Goal: Task Accomplishment & Management: Use online tool/utility

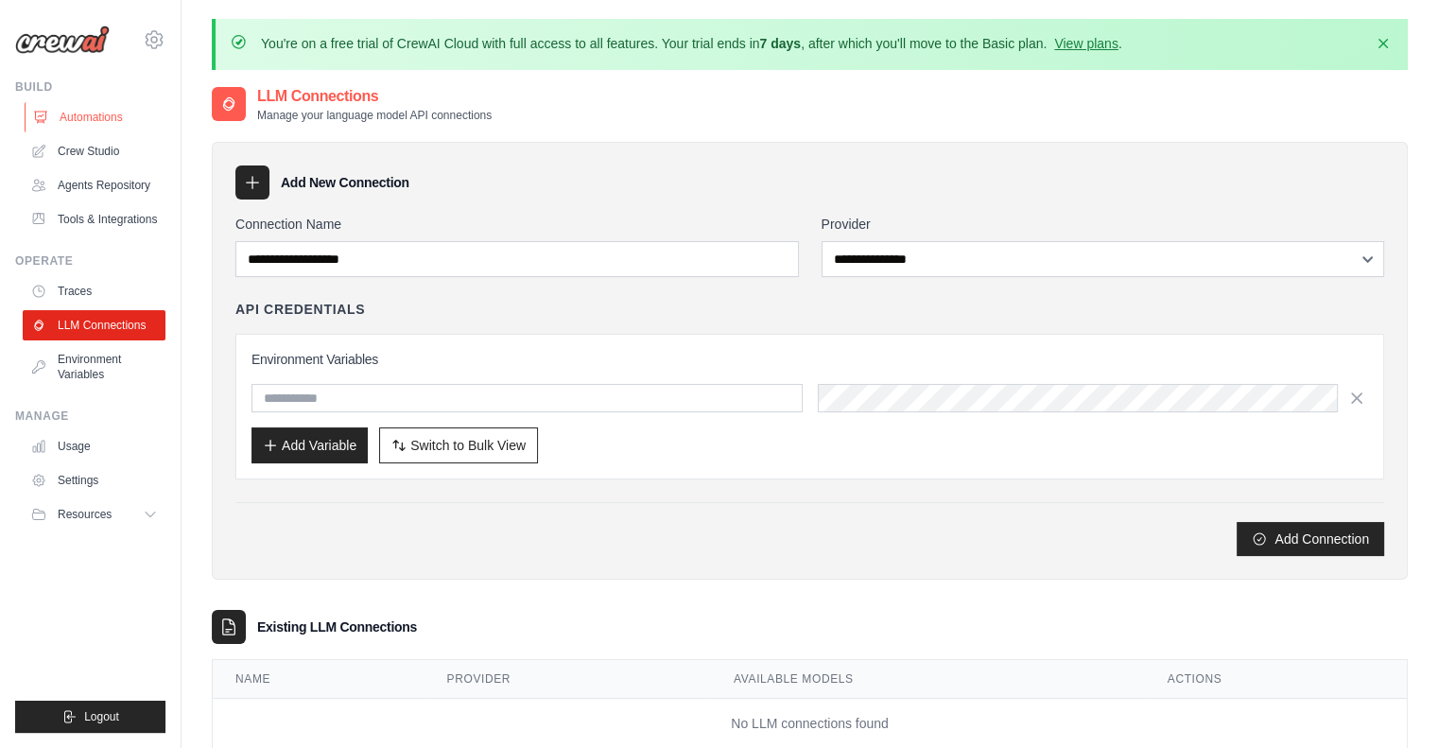
click at [80, 115] on link "Automations" at bounding box center [96, 117] width 143 height 30
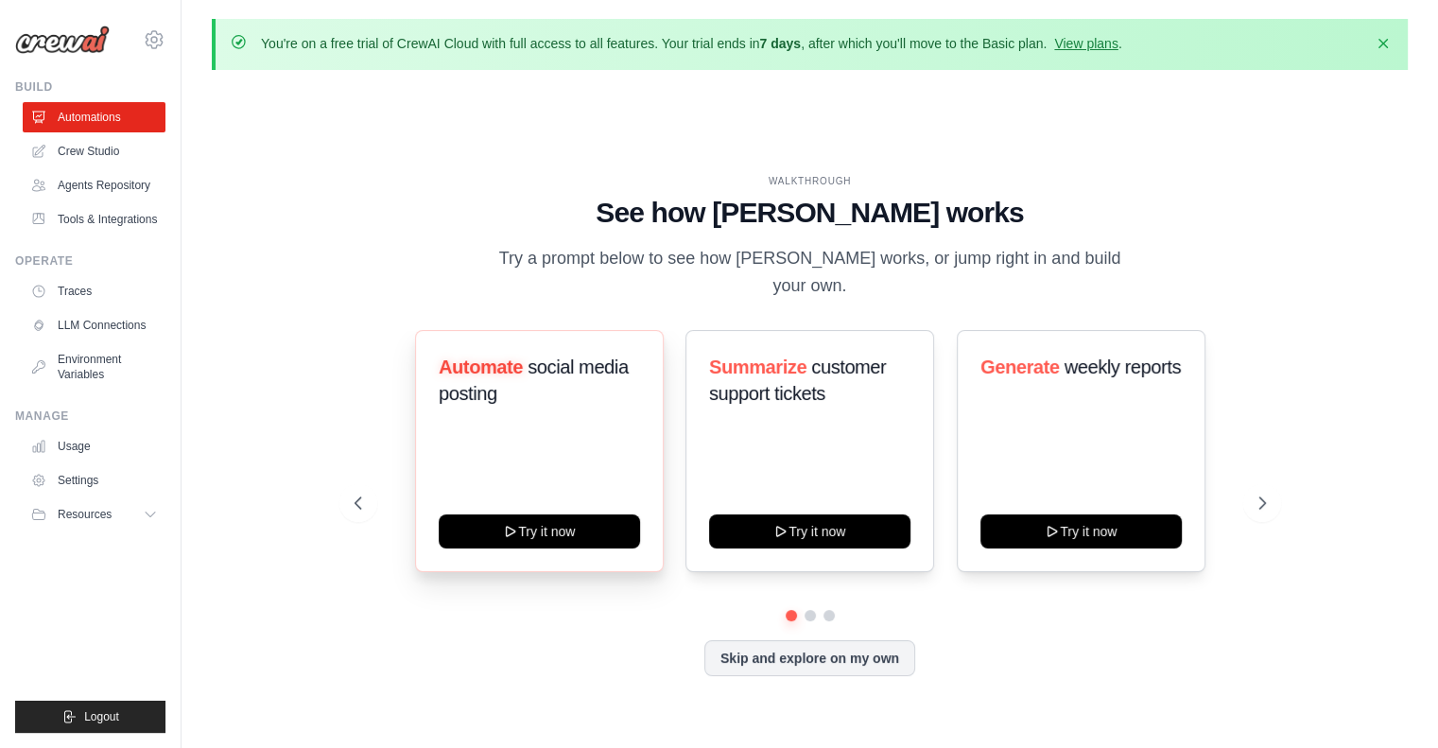
scroll to position [65, 0]
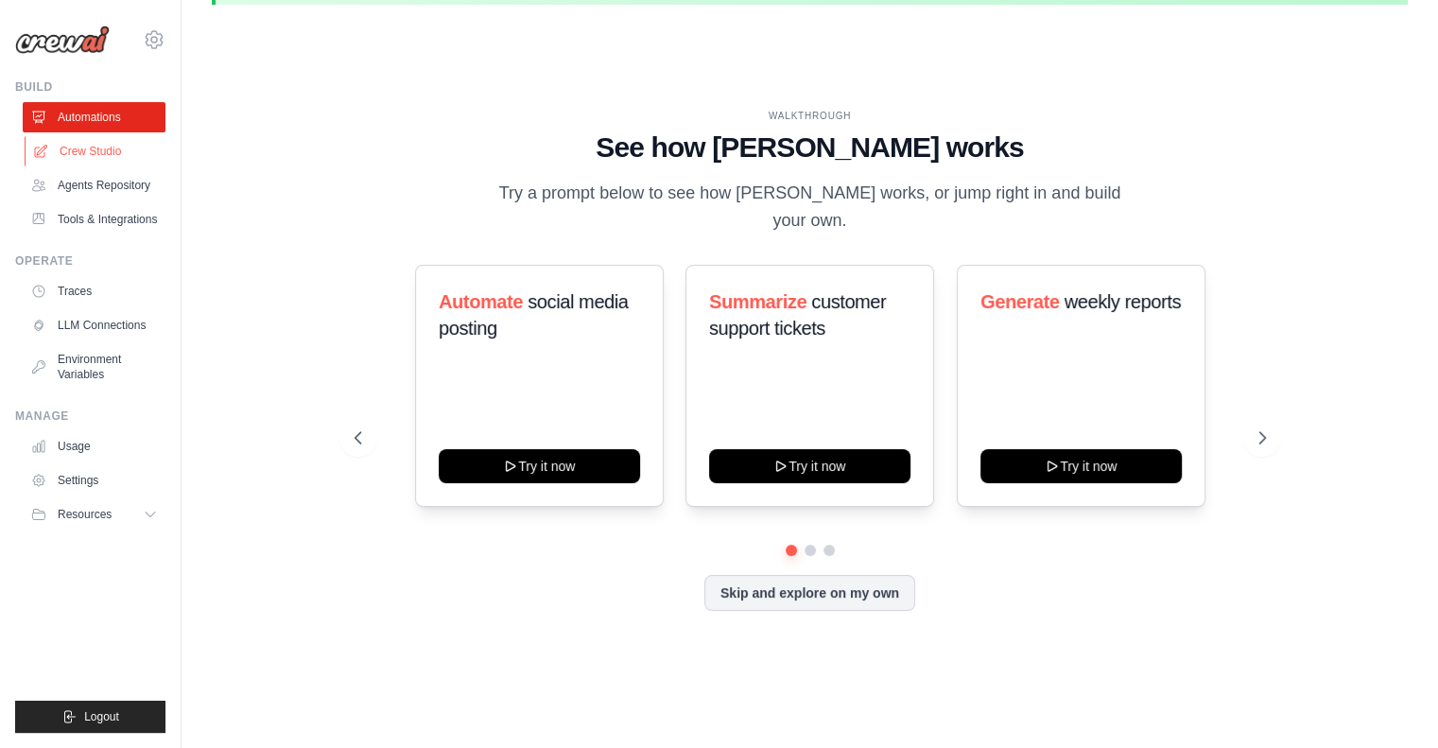
click at [92, 144] on link "Crew Studio" at bounding box center [96, 151] width 143 height 30
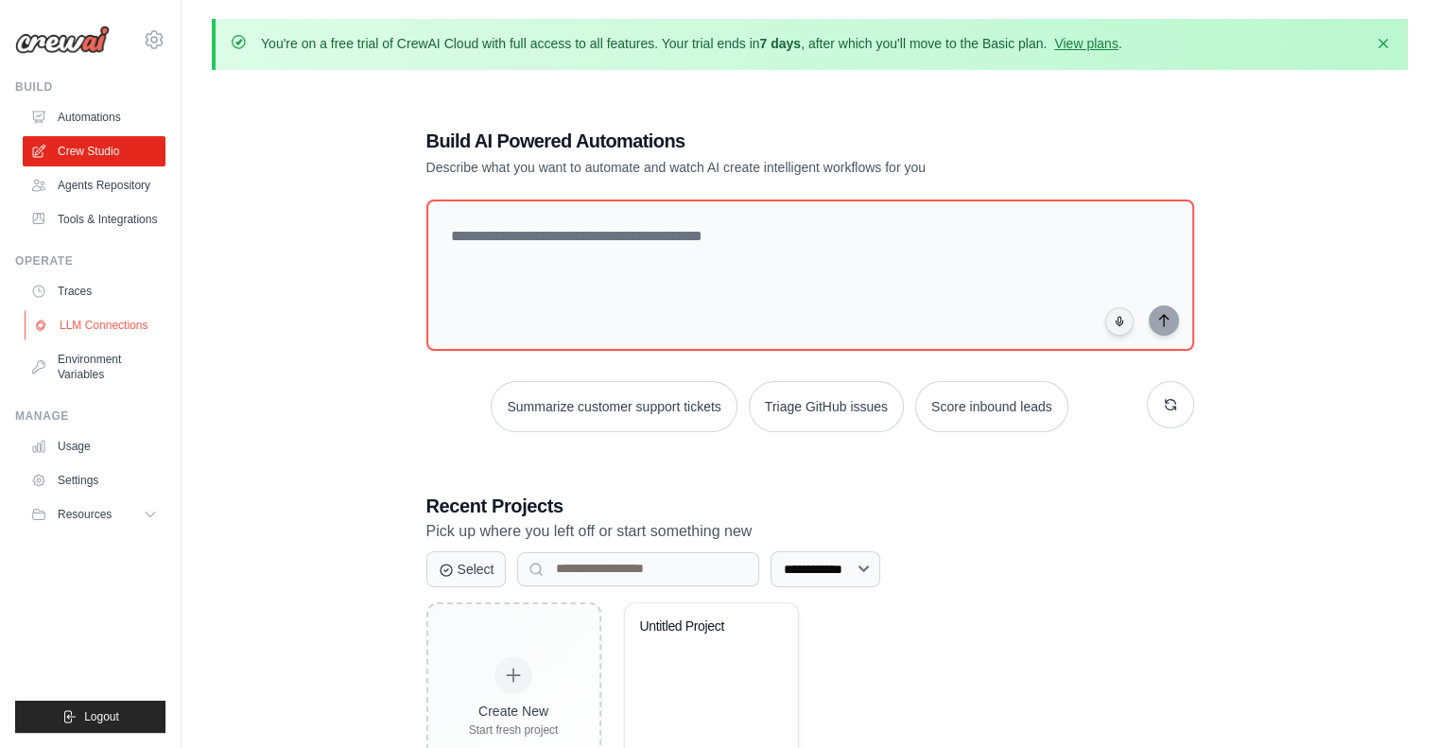
click at [120, 332] on link "LLM Connections" at bounding box center [96, 325] width 143 height 30
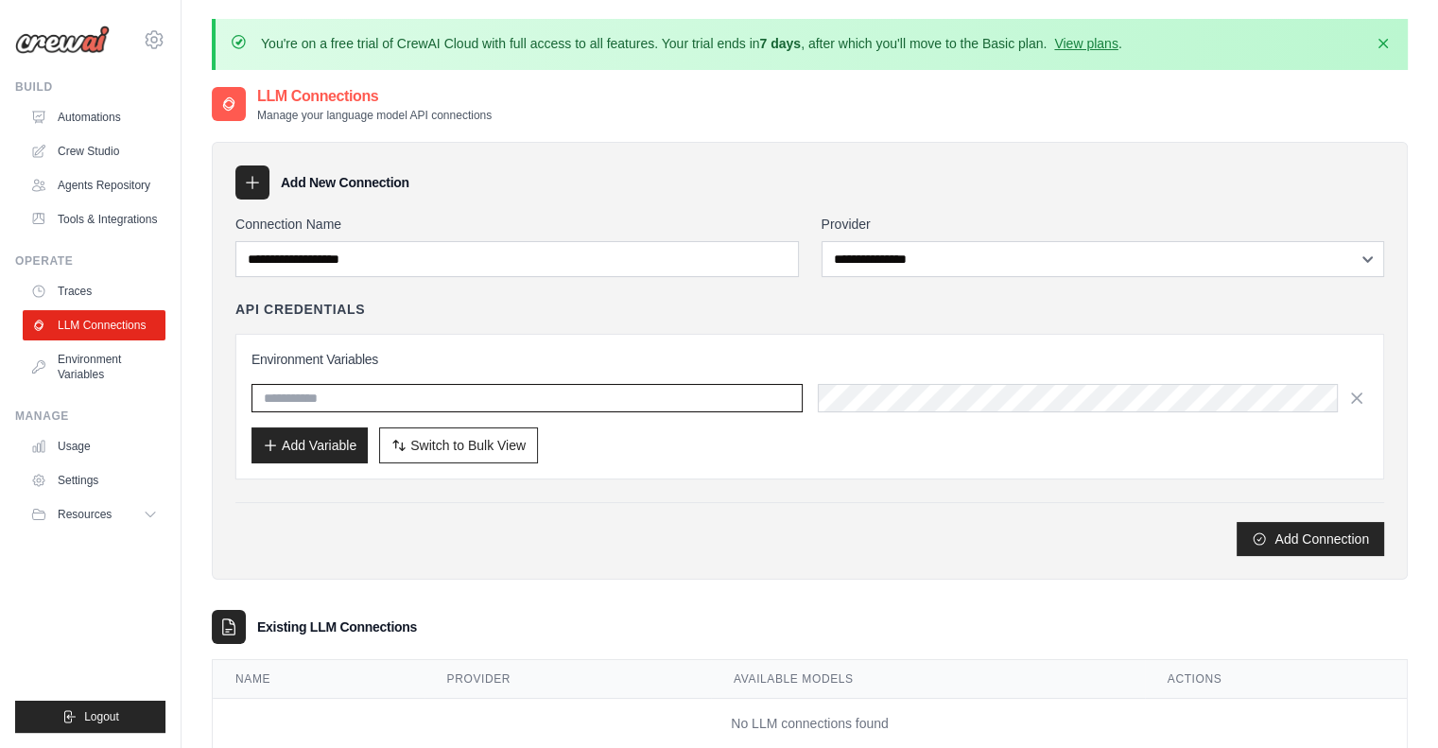
click at [340, 391] on input "text" at bounding box center [527, 398] width 551 height 28
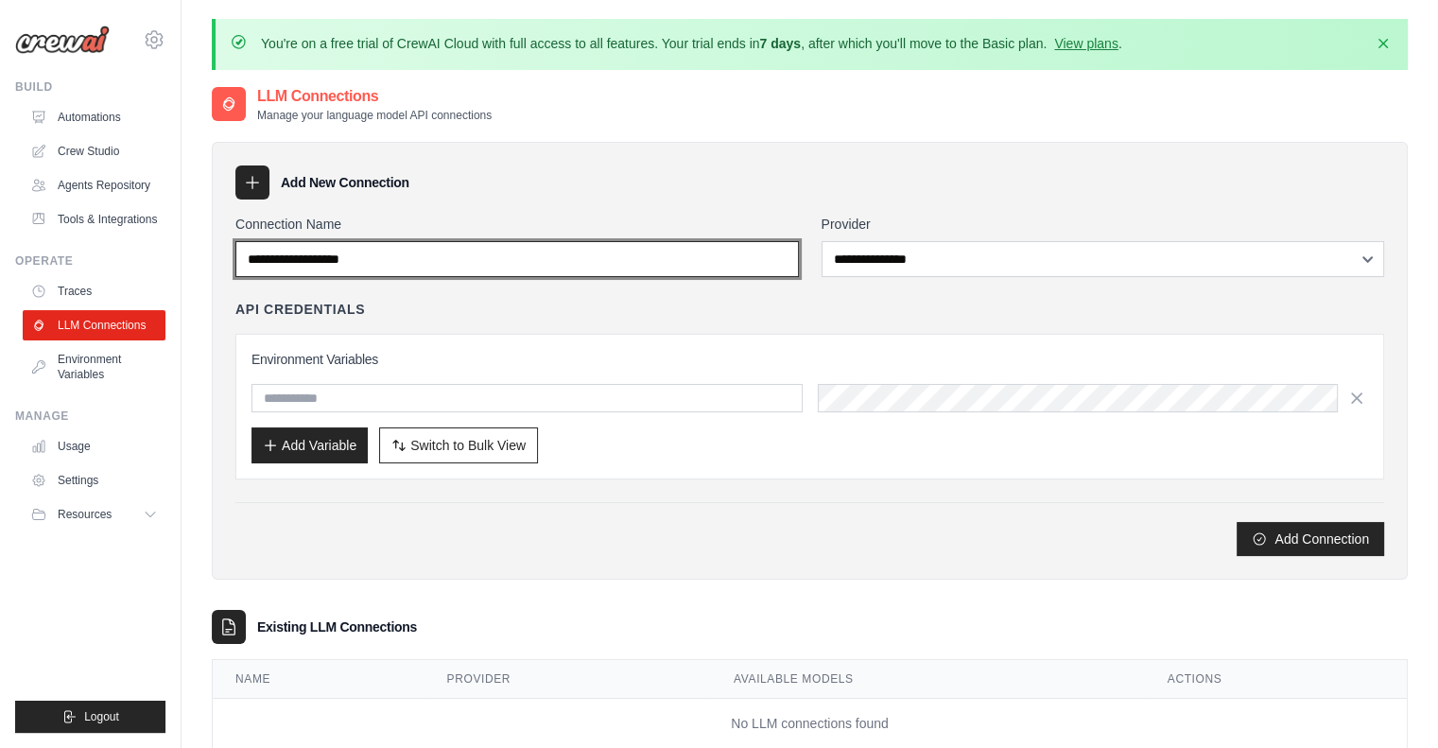
click at [526, 265] on input "Connection Name" at bounding box center [517, 259] width 564 height 36
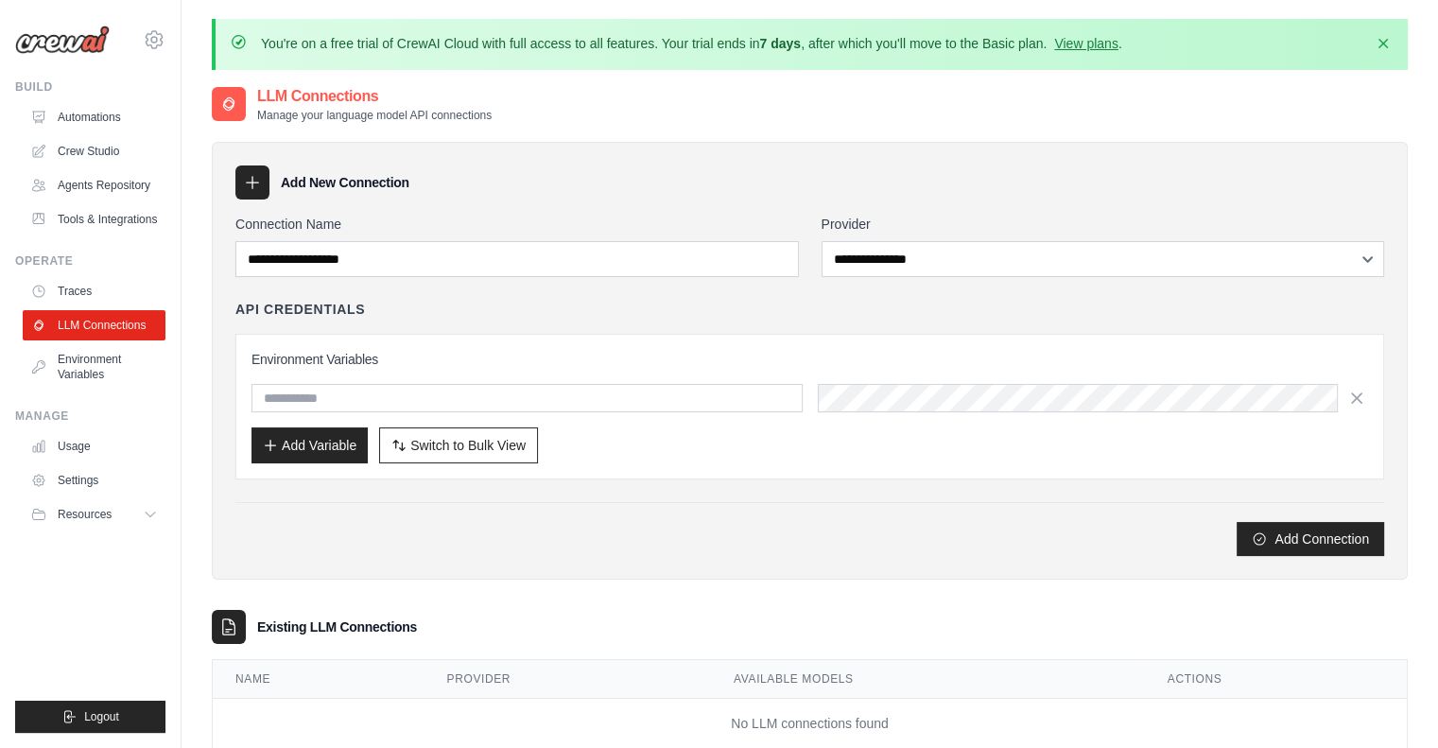
click at [249, 186] on icon at bounding box center [252, 182] width 19 height 19
click at [262, 184] on div at bounding box center [252, 182] width 34 height 34
click at [405, 439] on icon "button" at bounding box center [398, 444] width 15 height 15
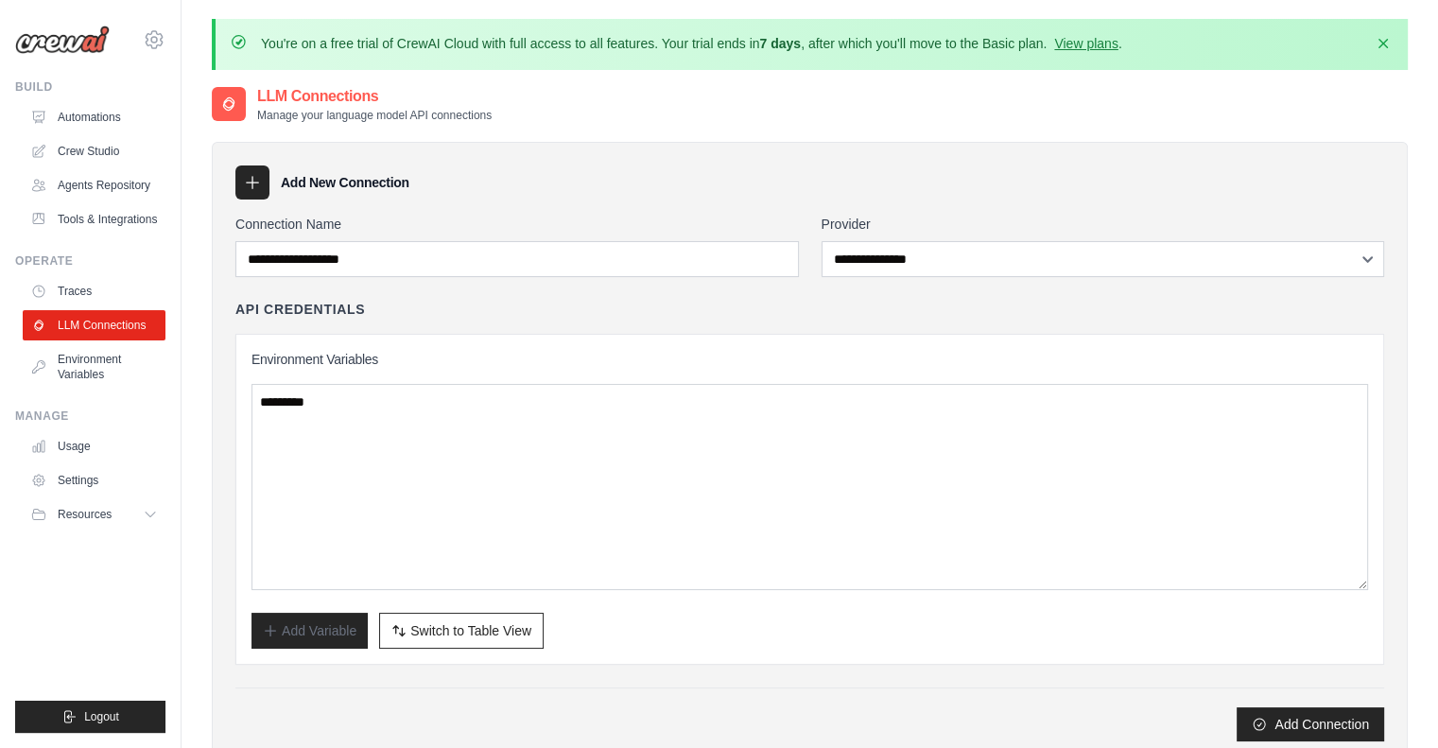
click at [252, 180] on icon at bounding box center [253, 183] width 12 height 12
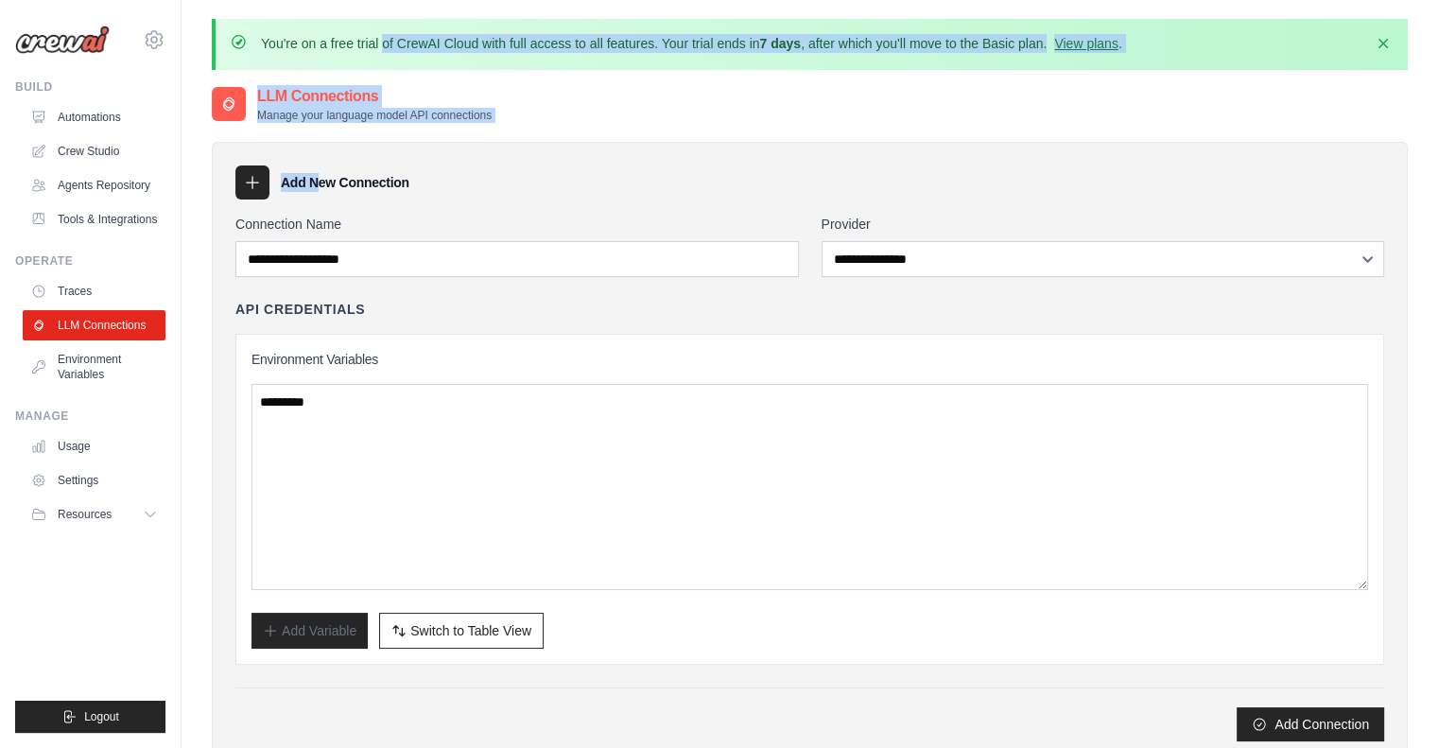
drag, startPoint x: 252, startPoint y: 180, endPoint x: 119, endPoint y: -27, distance: 245.8
click at [119, 0] on html "snikouei@stevens.edu Settings Build Automations" at bounding box center [719, 491] width 1438 height 983
click at [269, 190] on div "Add New Connection" at bounding box center [809, 182] width 1149 height 34
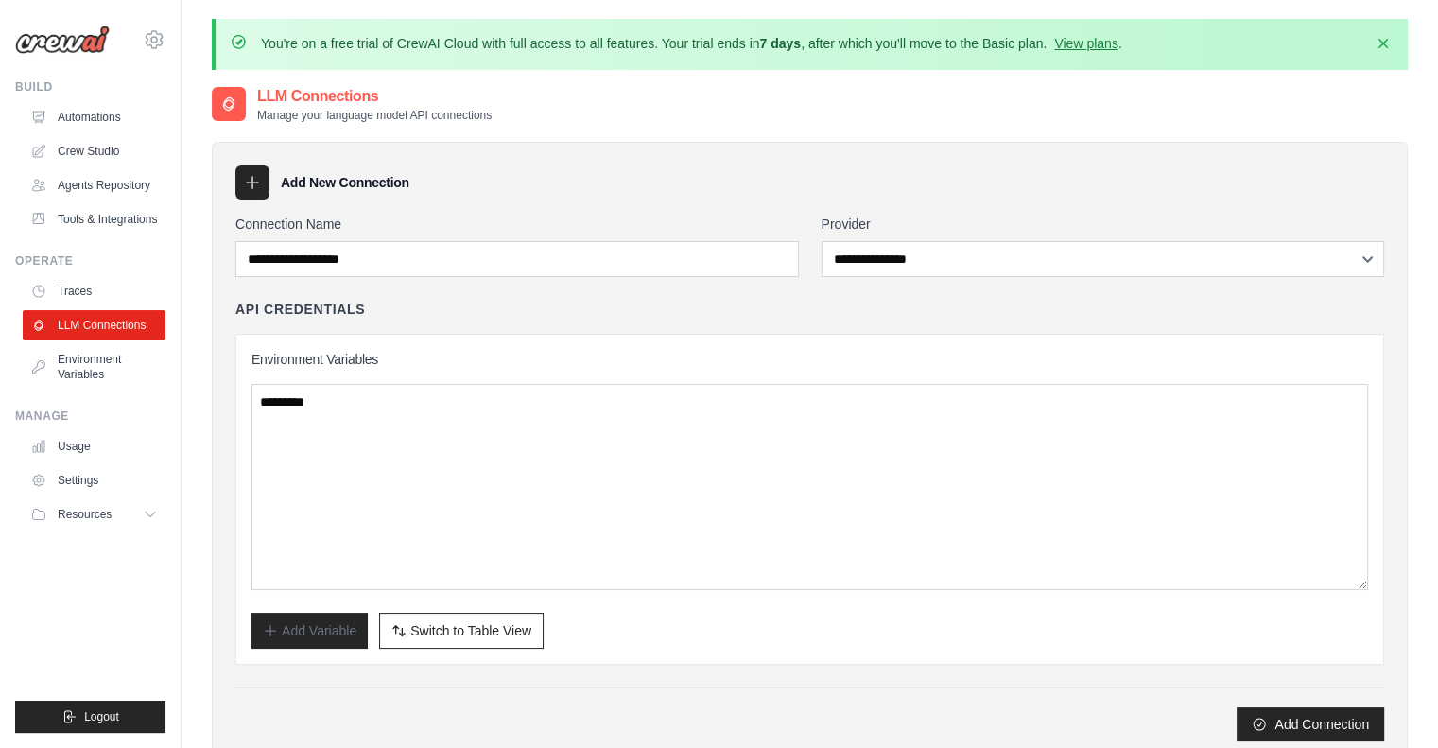
click at [340, 189] on h3 "Add New Connection" at bounding box center [345, 182] width 129 height 19
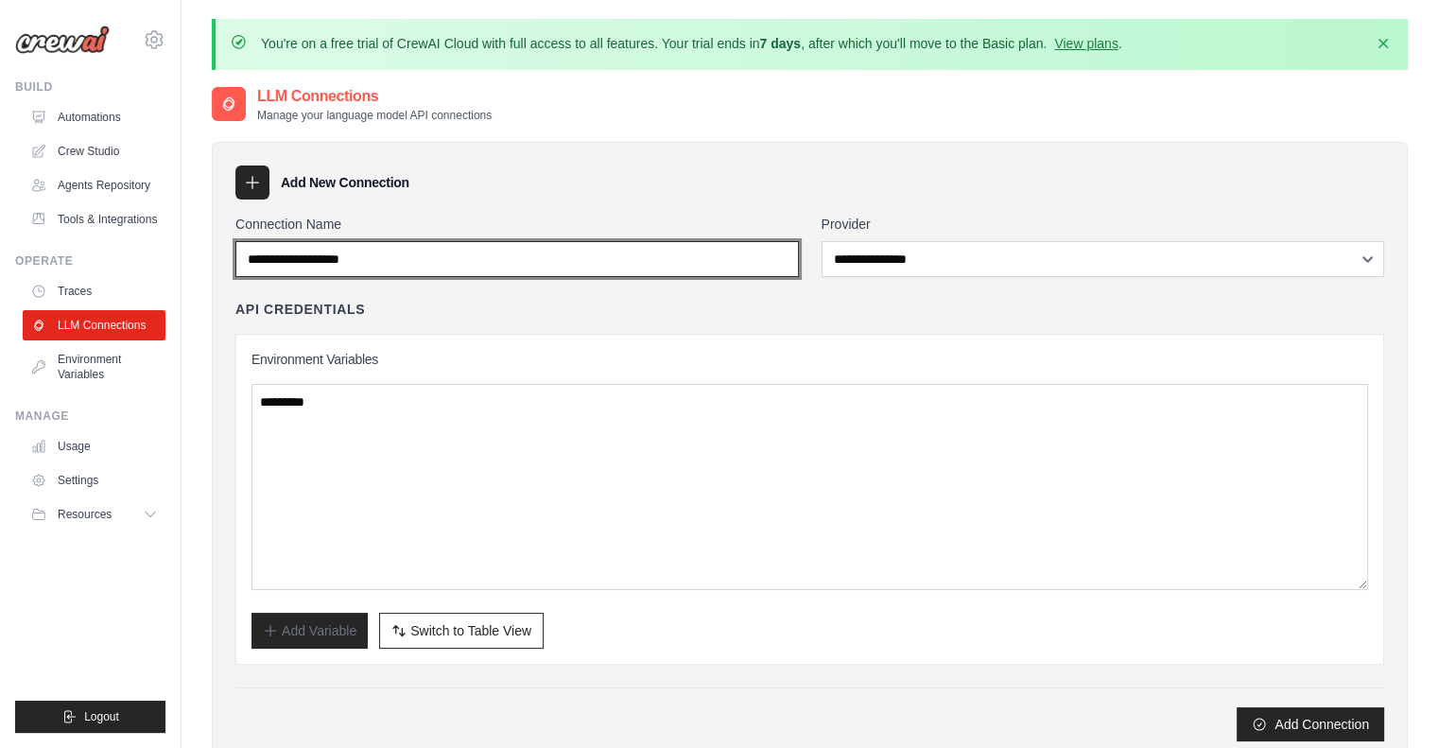
click at [296, 254] on input "Connection Name" at bounding box center [517, 259] width 564 height 36
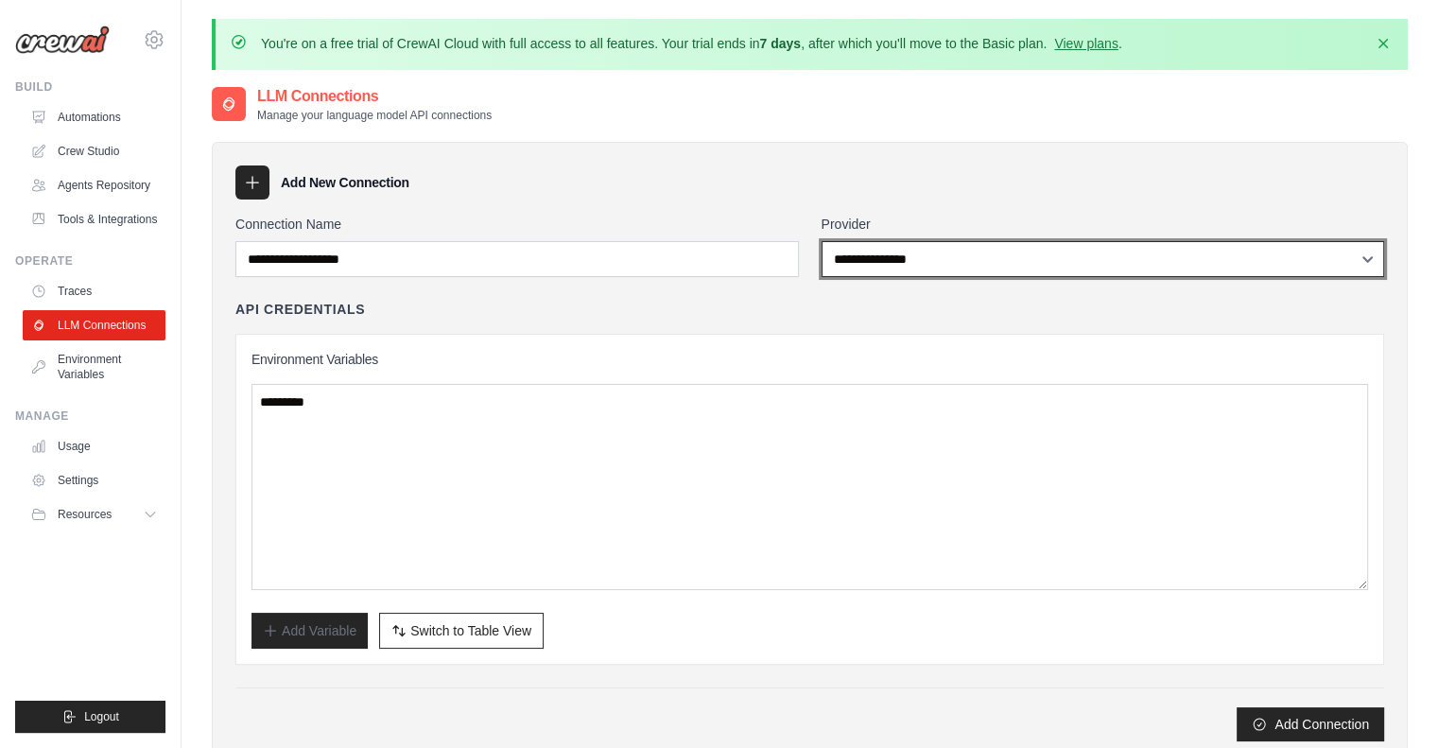
click at [861, 269] on select "**********" at bounding box center [1104, 259] width 564 height 36
select select "******"
click at [822, 241] on select "**********" at bounding box center [1104, 259] width 564 height 36
